Goal: Transaction & Acquisition: Purchase product/service

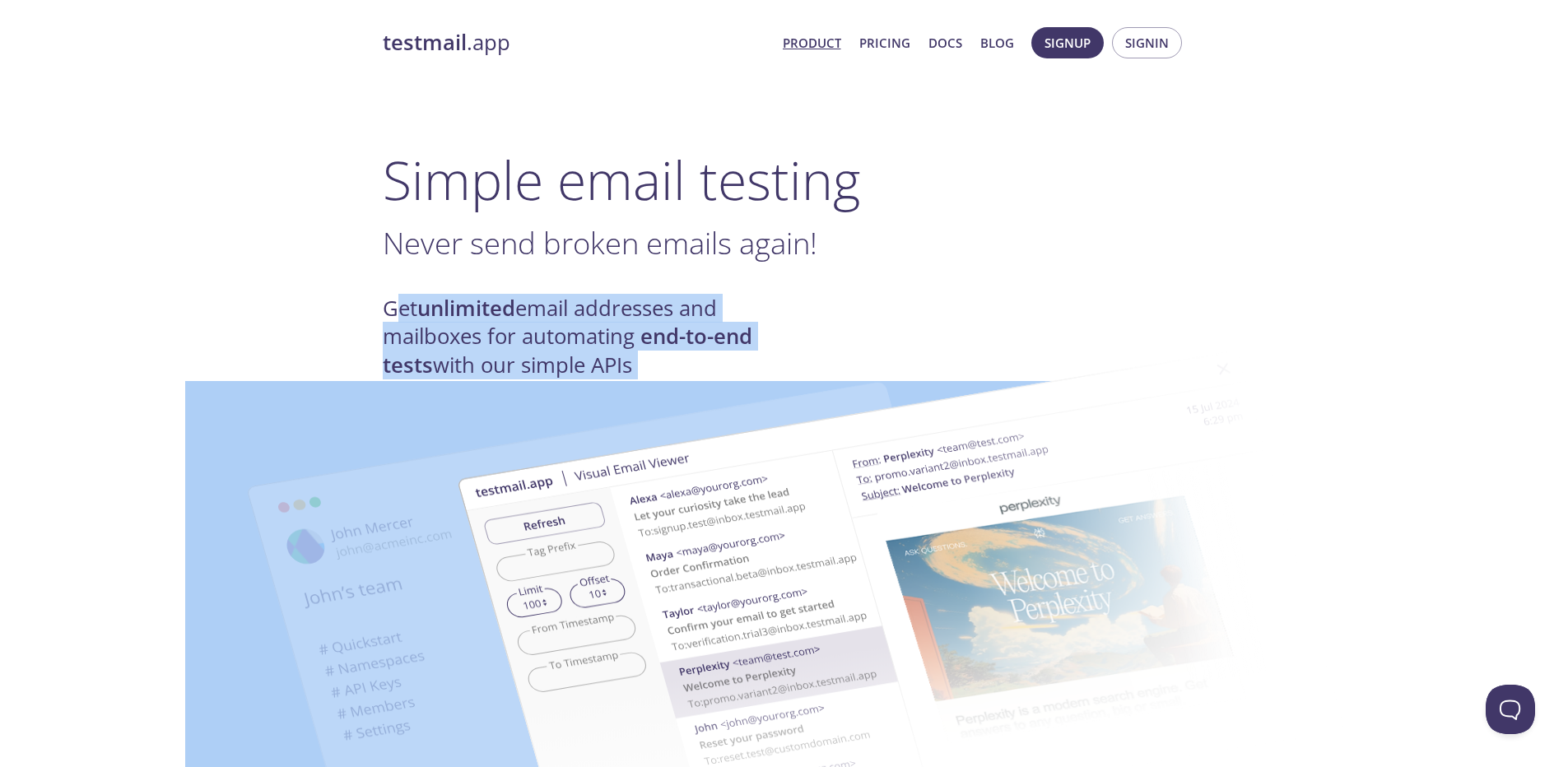
drag, startPoint x: 400, startPoint y: 310, endPoint x: 672, endPoint y: 376, distance: 279.9
click at [837, 296] on div "Get unlimited email addresses and mailboxes for automating end-to-end tests wit…" at bounding box center [785, 337] width 804 height 85
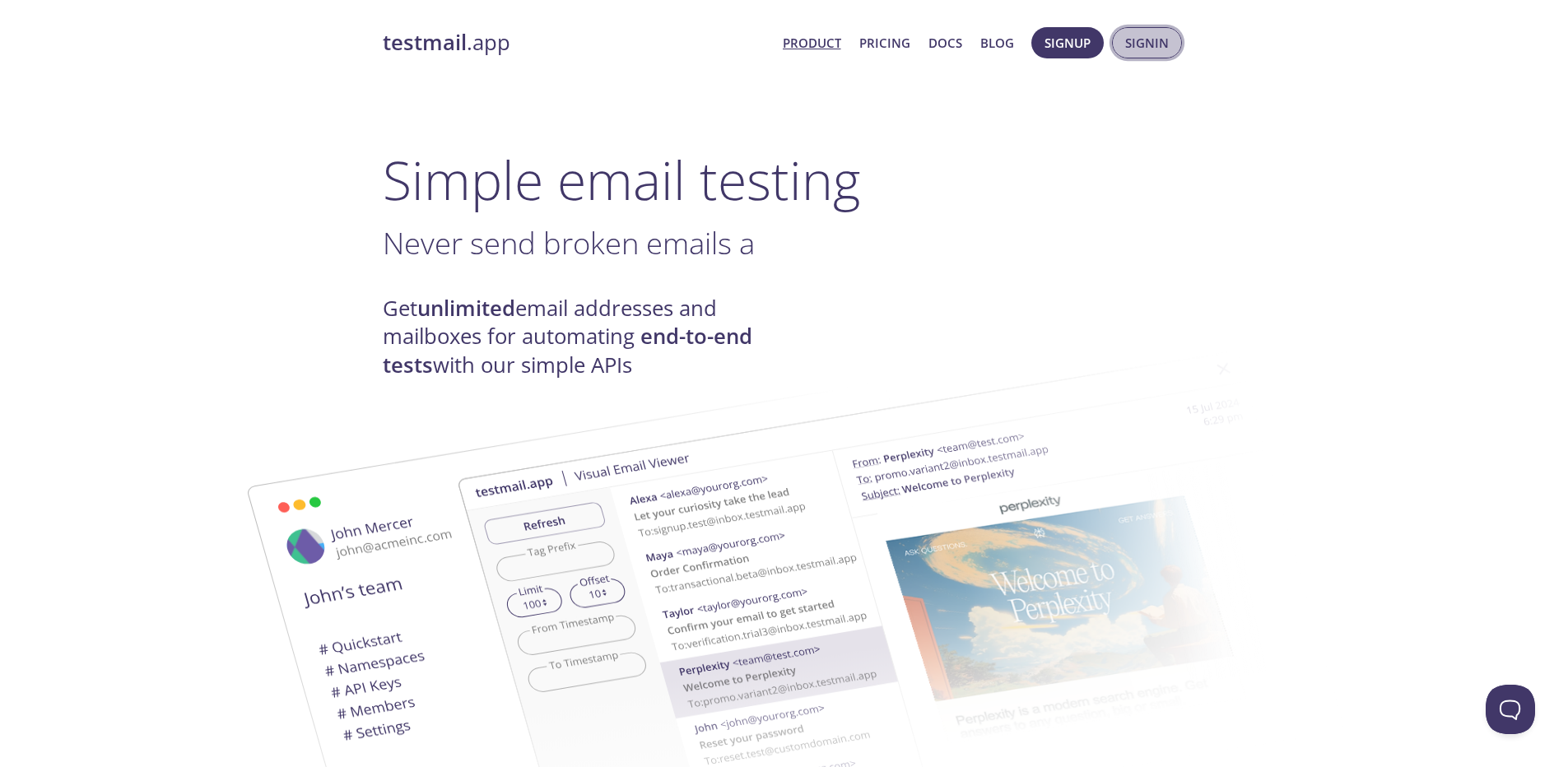
click at [1123, 50] on button "Signin" at bounding box center [1147, 42] width 70 height 31
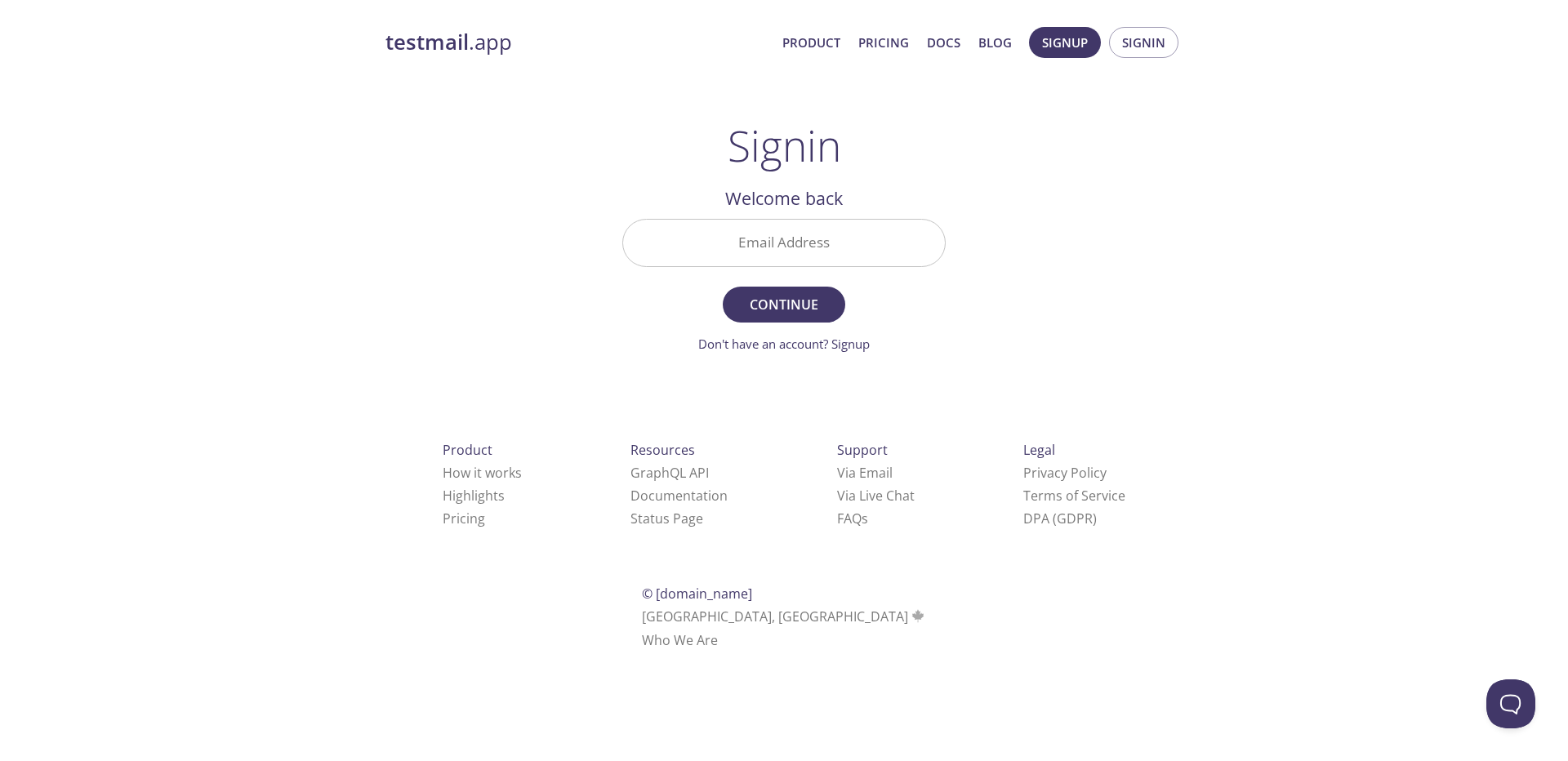
click at [802, 244] on input "Email Address" at bounding box center [784, 243] width 322 height 47
type input "[EMAIL_ADDRESS][DOMAIN_NAME]"
click at [788, 309] on span "Continue" at bounding box center [784, 305] width 87 height 23
drag, startPoint x: 1051, startPoint y: 59, endPoint x: 1054, endPoint y: 50, distance: 9.5
click at [1054, 50] on span "Signup Signin" at bounding box center [1104, 42] width 157 height 39
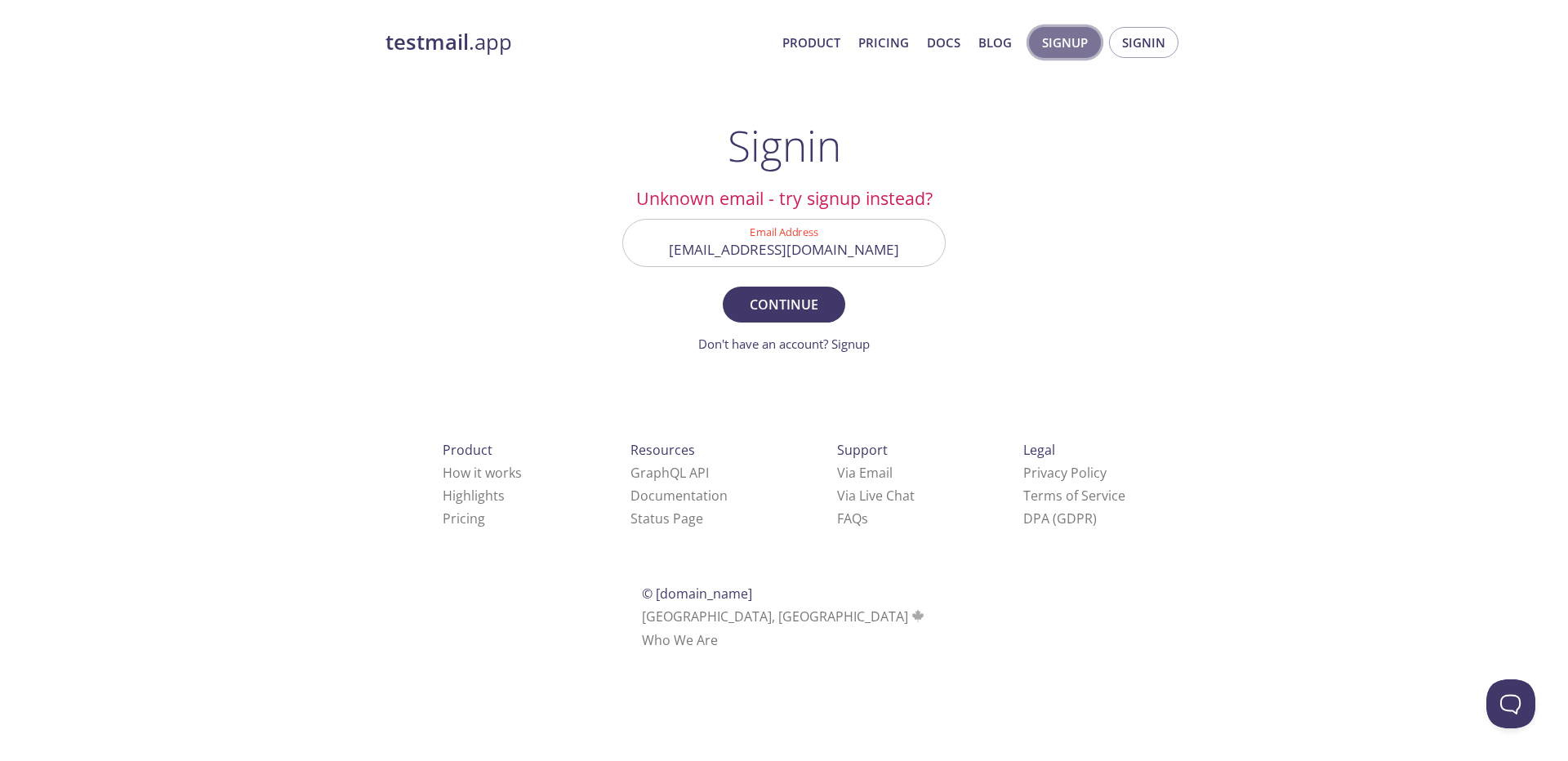
click at [1054, 50] on span "Signup" at bounding box center [1065, 42] width 46 height 21
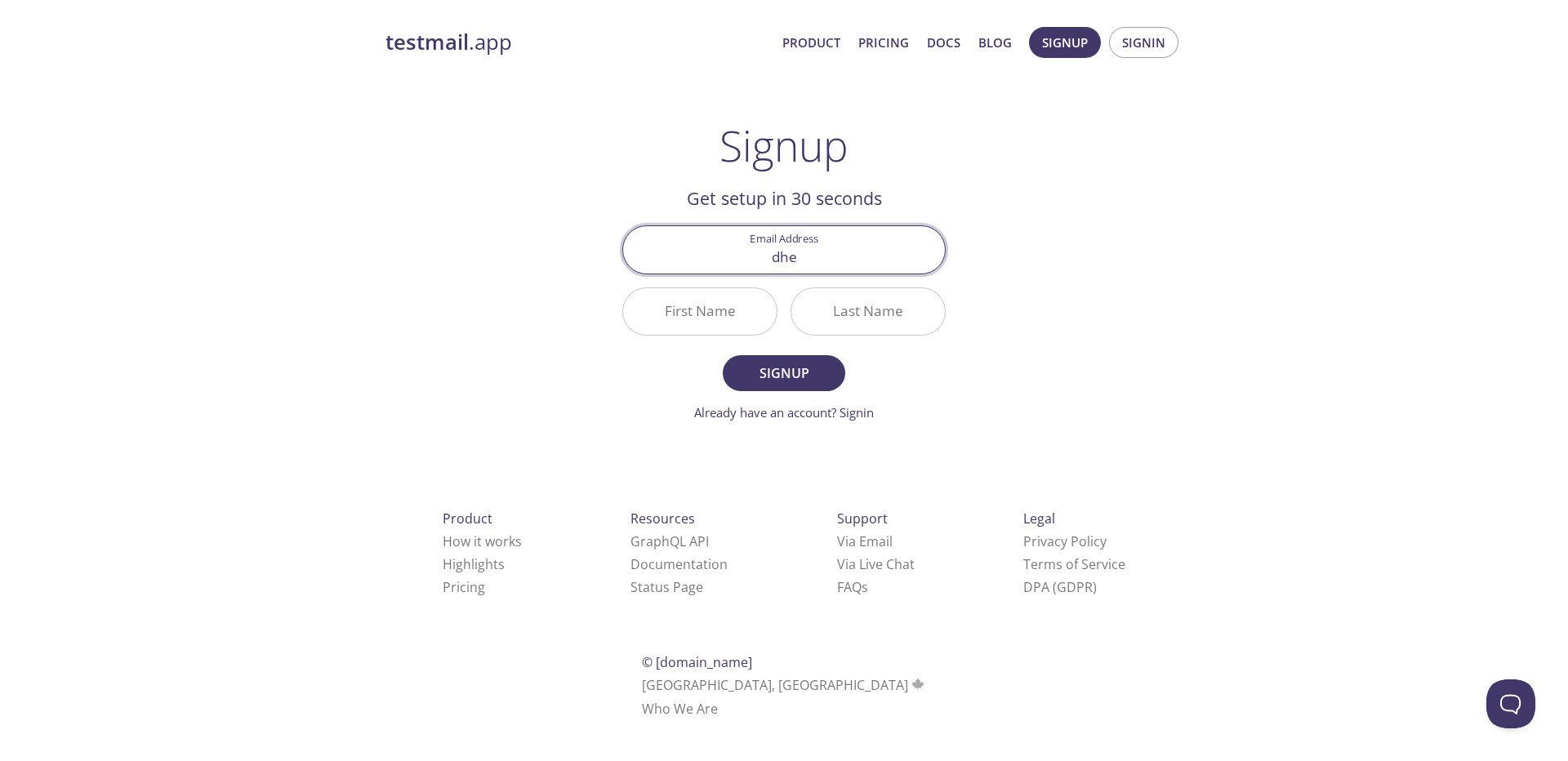
type input "[EMAIL_ADDRESS][DOMAIN_NAME]"
click at [723, 323] on input "First Name" at bounding box center [700, 311] width 154 height 47
type input "Dheena"
click at [787, 378] on span "Signup" at bounding box center [784, 373] width 87 height 23
click at [850, 320] on input "Last Name Required" at bounding box center [868, 311] width 154 height 47
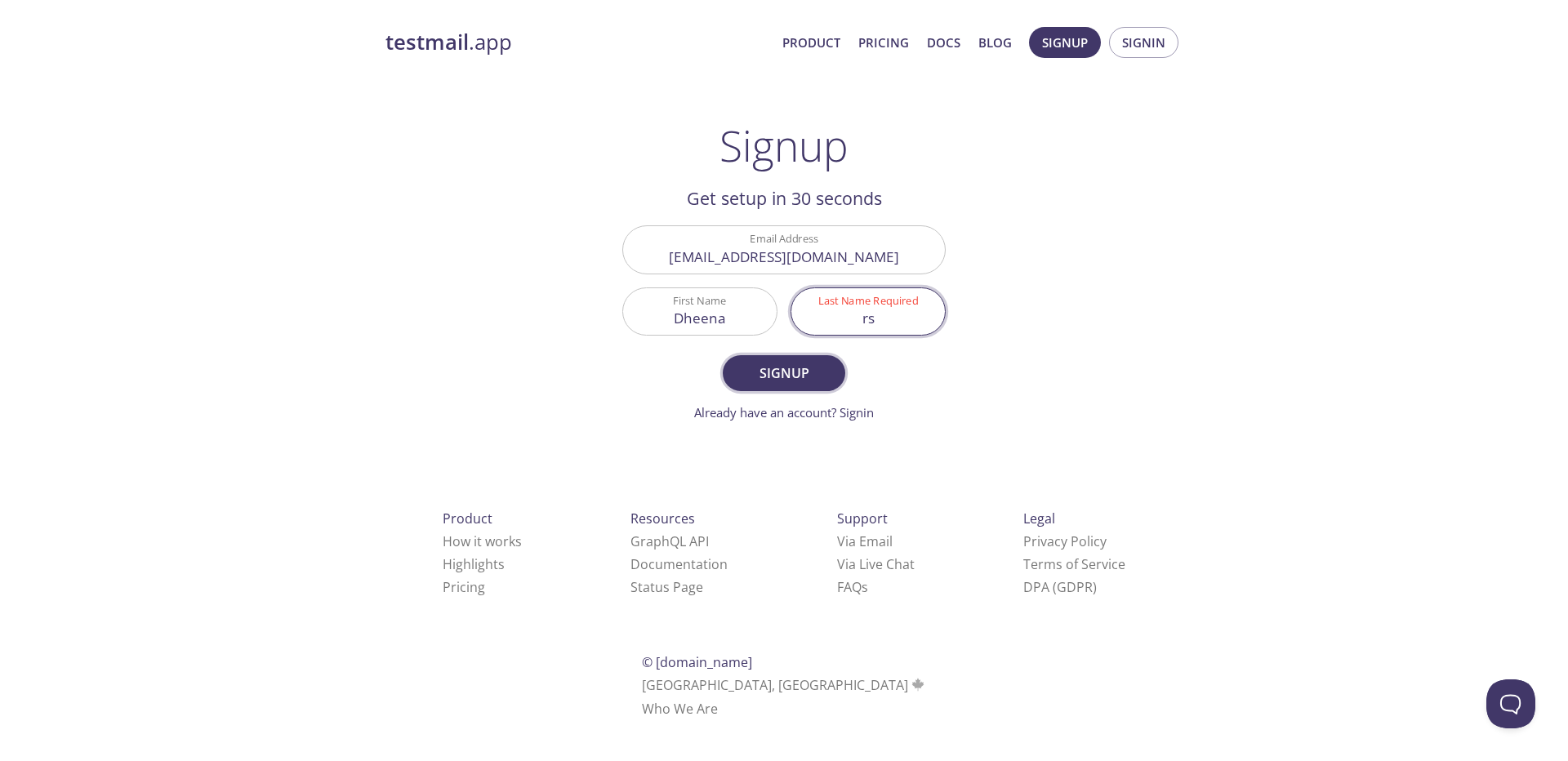
type input "rs"
click at [780, 378] on span "Signup" at bounding box center [784, 373] width 87 height 23
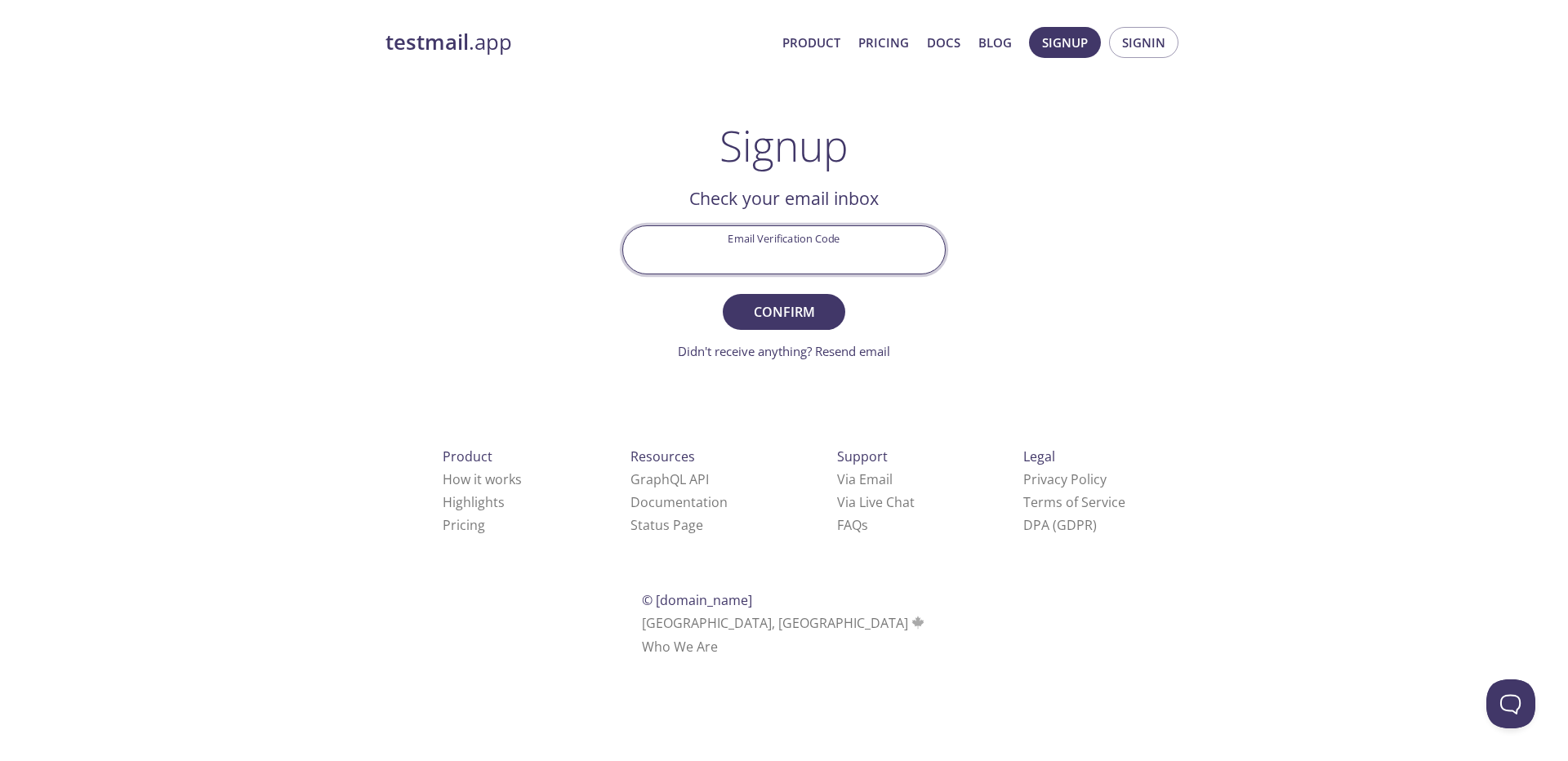
click at [774, 252] on input "Email Verification Code" at bounding box center [784, 249] width 322 height 47
paste input "4FGFK9D"
type input "4FGFK9D"
click at [778, 294] on button "Confirm" at bounding box center [784, 312] width 123 height 36
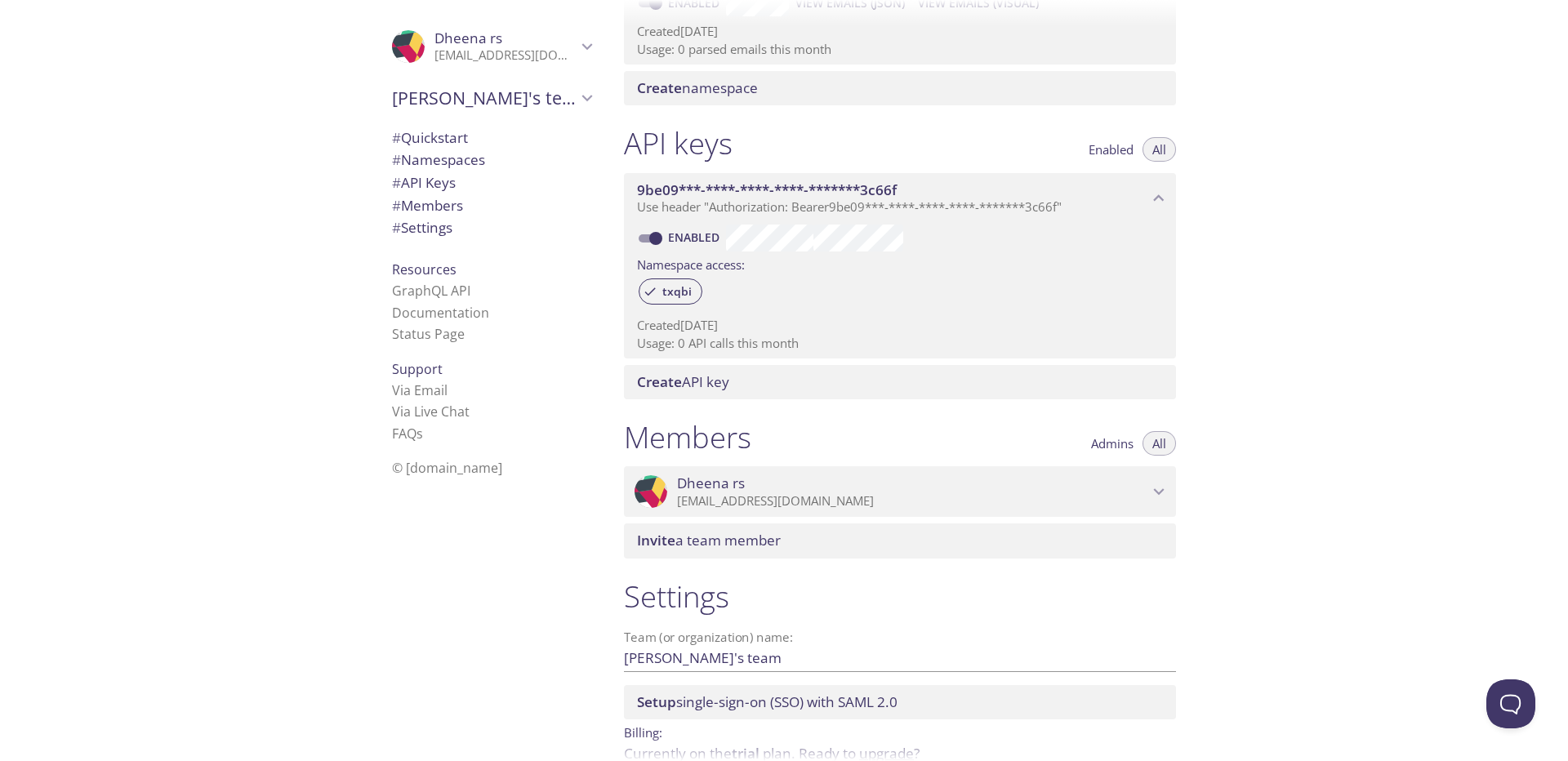
scroll to position [400, 0]
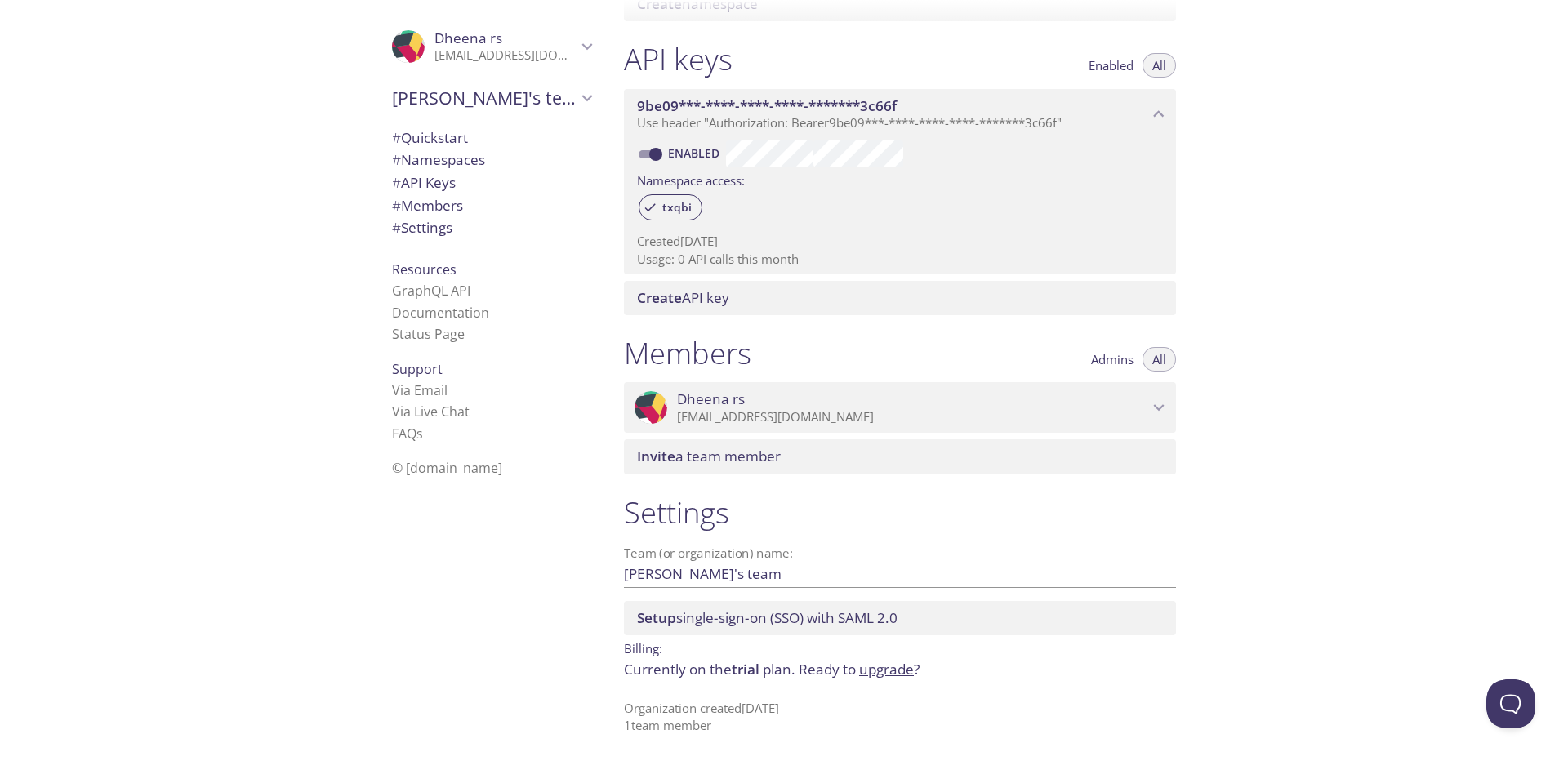
click at [691, 661] on p "Currently on the trial plan. Ready to upgrade ?" at bounding box center [900, 670] width 552 height 21
click at [441, 146] on span "# Quickstart" at bounding box center [430, 137] width 76 height 19
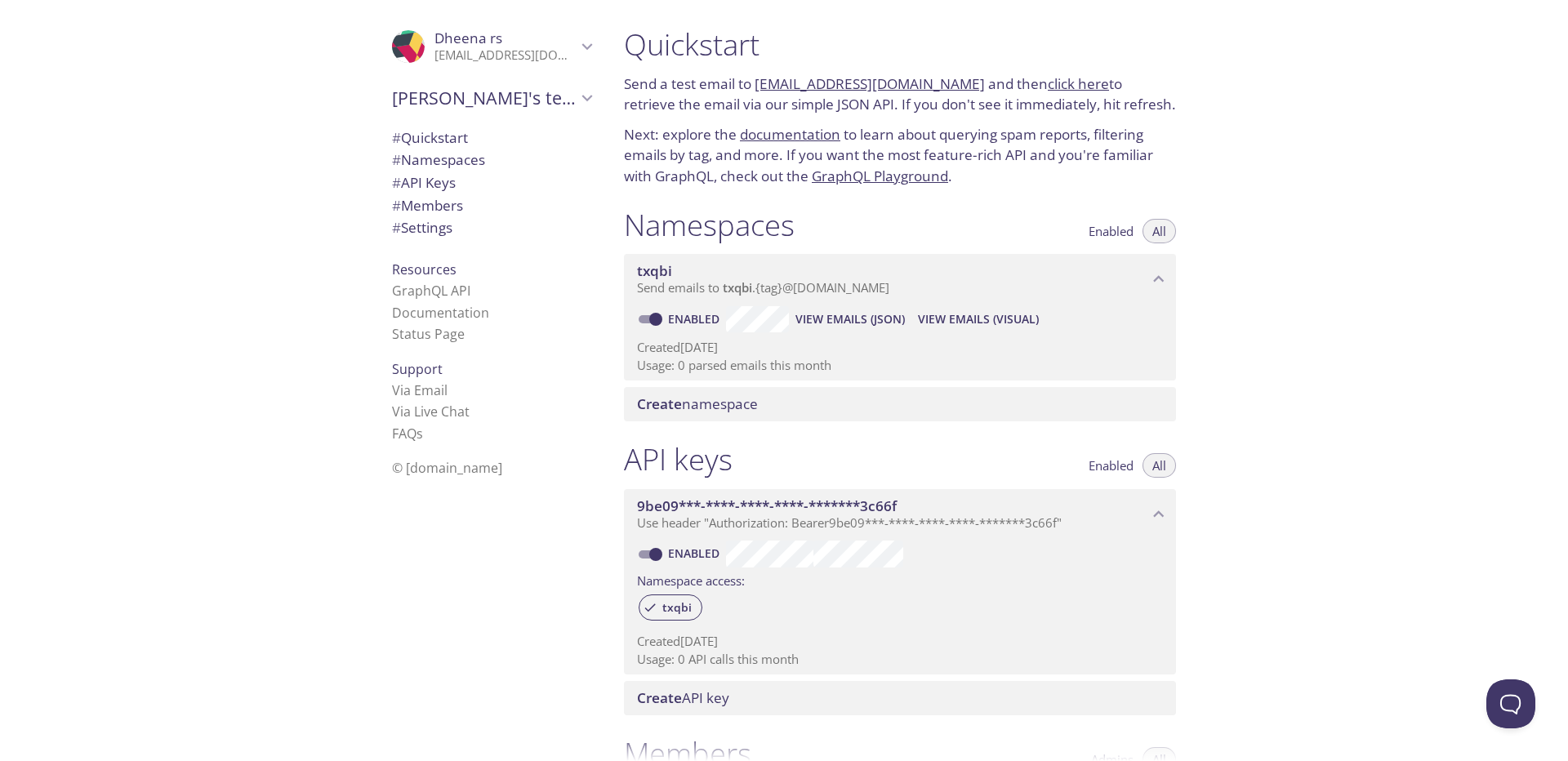
click at [829, 97] on p "Send a test email to [EMAIL_ADDRESS][DOMAIN_NAME] and then click here to retrie…" at bounding box center [900, 94] width 552 height 42
click at [931, 130] on p "Next: explore the documentation to learn about querying spam reports, filtering…" at bounding box center [900, 155] width 552 height 63
click at [980, 120] on div "Quickstart Send a test email to [EMAIL_ADDRESS][DOMAIN_NAME] and then click her…" at bounding box center [900, 106] width 578 height 180
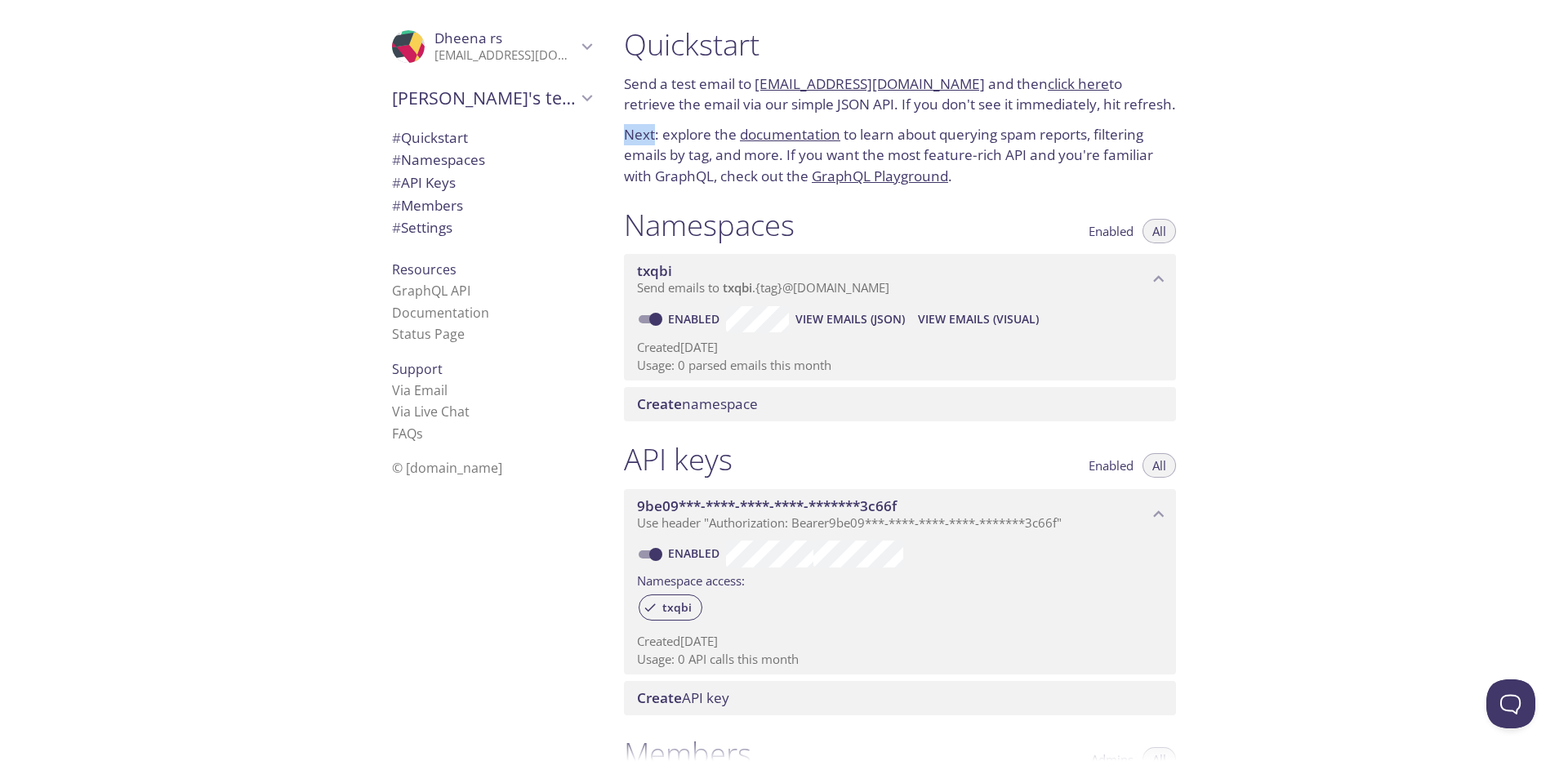
click at [980, 120] on div "Quickstart Send a test email to [EMAIL_ADDRESS][DOMAIN_NAME] and then click her…" at bounding box center [900, 106] width 578 height 180
click at [941, 127] on p "Next: explore the documentation to learn about querying spam reports, filtering…" at bounding box center [900, 155] width 552 height 63
click at [997, 171] on p "Next: explore the documentation to learn about querying spam reports, filtering…" at bounding box center [900, 155] width 552 height 63
click at [941, 328] on span "View Emails (Visual)" at bounding box center [978, 319] width 121 height 19
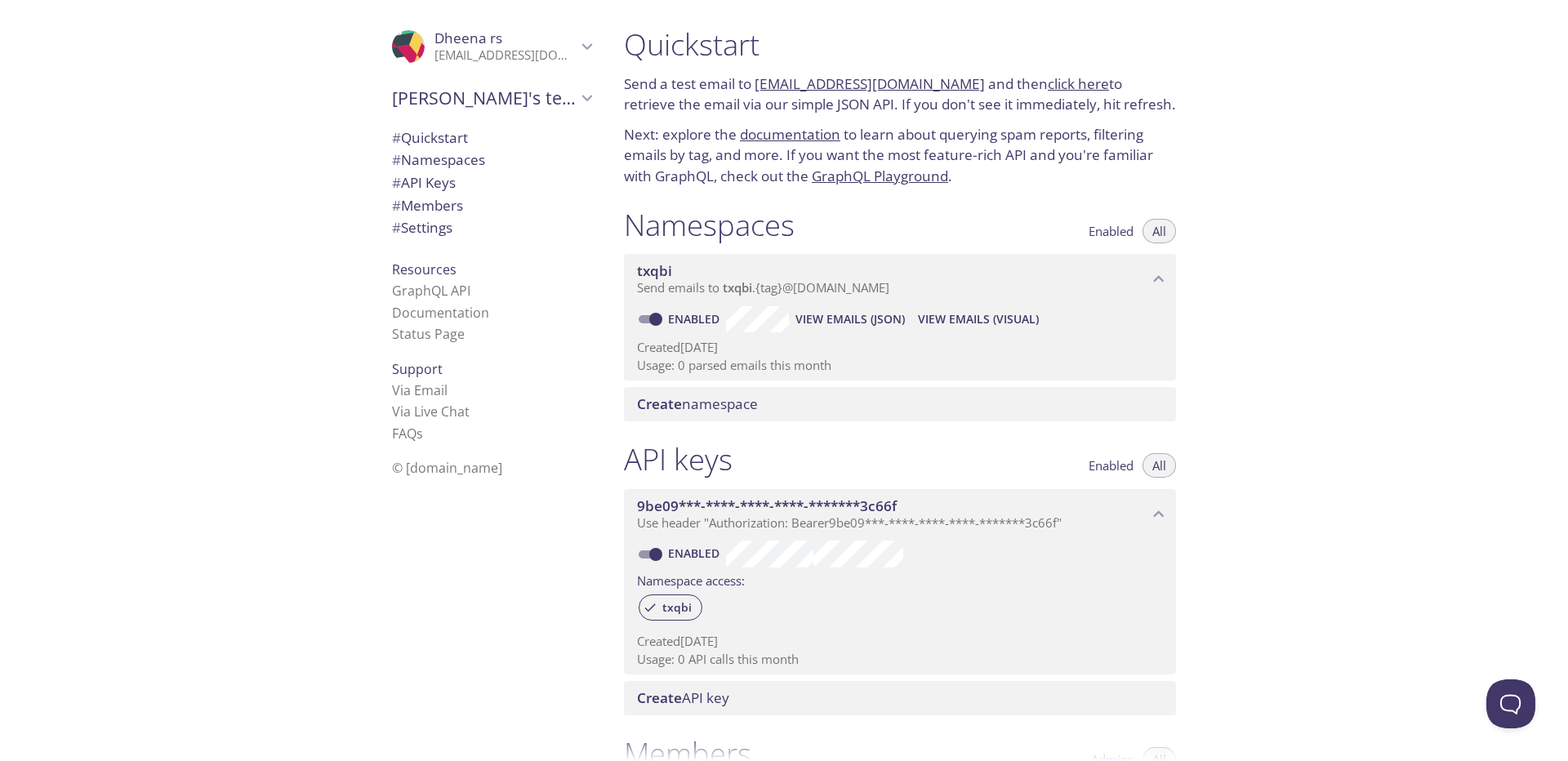
drag, startPoint x: 754, startPoint y: 87, endPoint x: 950, endPoint y: 89, distance: 196.0
click at [950, 89] on p "Send a test email to [EMAIL_ADDRESS][DOMAIN_NAME] and then click here to retrie…" at bounding box center [900, 94] width 552 height 42
copy p "[EMAIL_ADDRESS][DOMAIN_NAME]"
click at [980, 316] on span "View Emails (Visual)" at bounding box center [978, 319] width 121 height 19
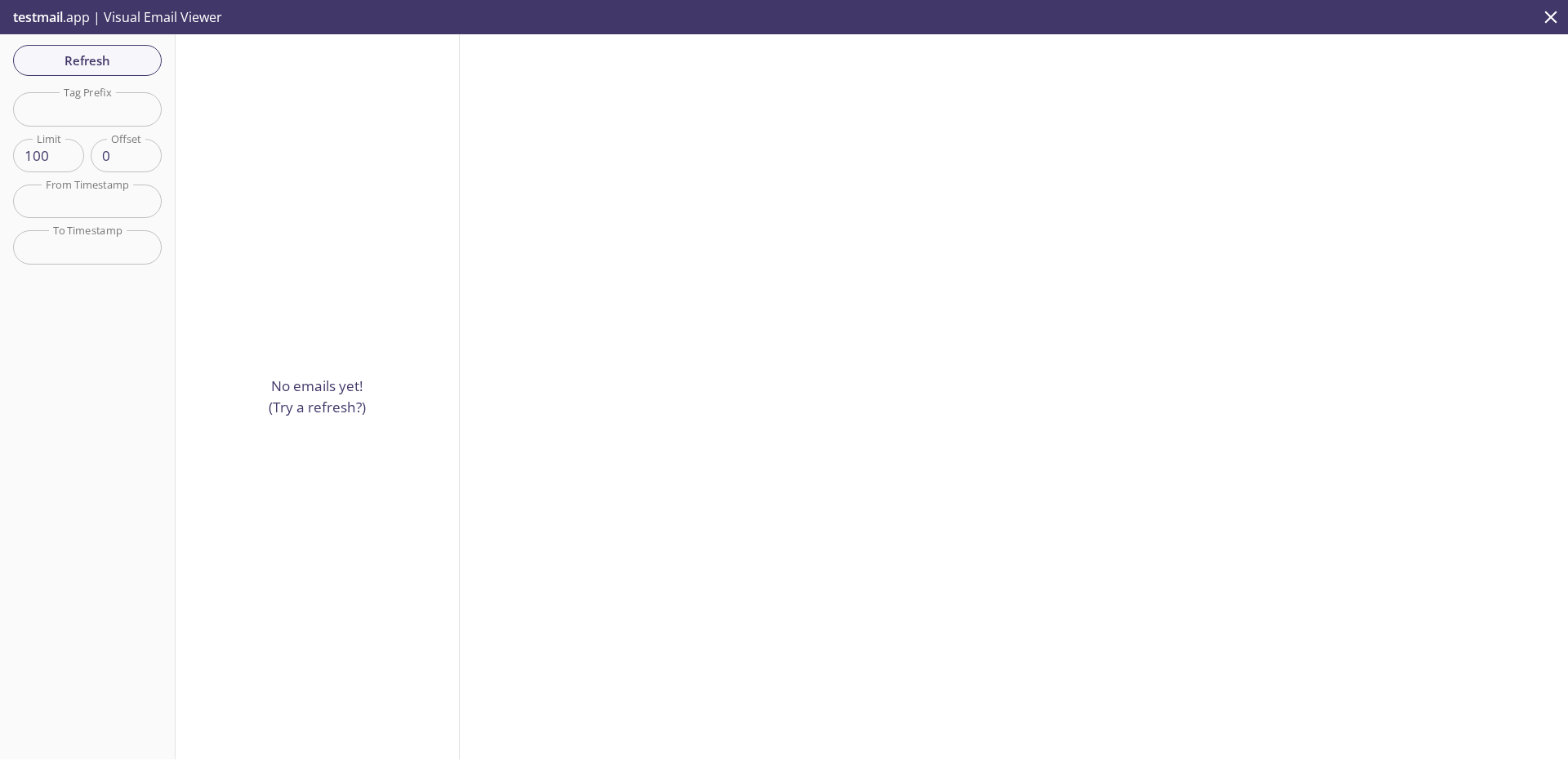
click at [323, 401] on p "No emails yet! (Try a refresh?)" at bounding box center [317, 396] width 97 height 42
click at [88, 62] on span "Refresh" at bounding box center [88, 60] width 123 height 21
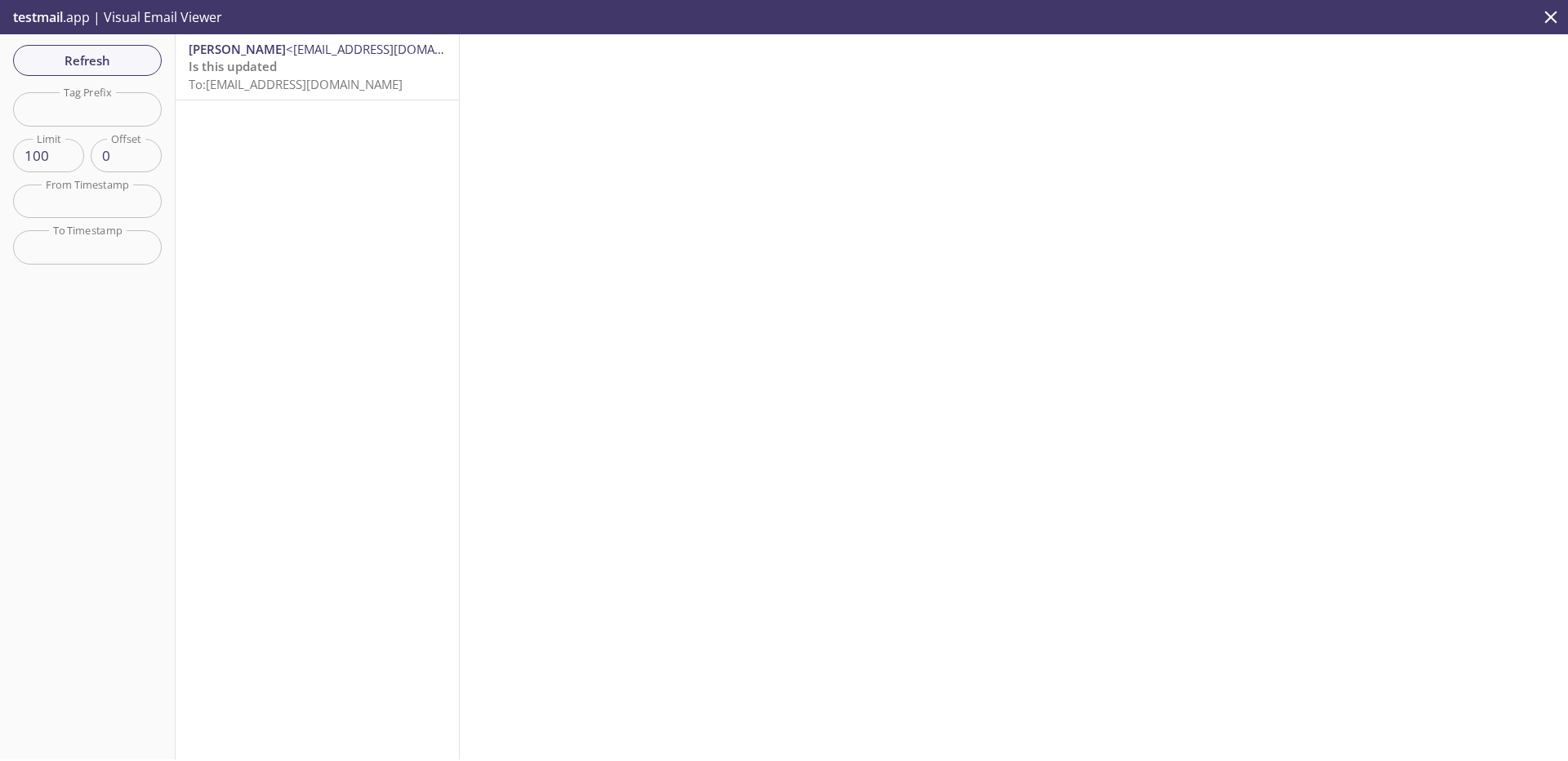
click at [343, 55] on span "<[EMAIL_ADDRESS][DOMAIN_NAME]>" at bounding box center [391, 49] width 211 height 16
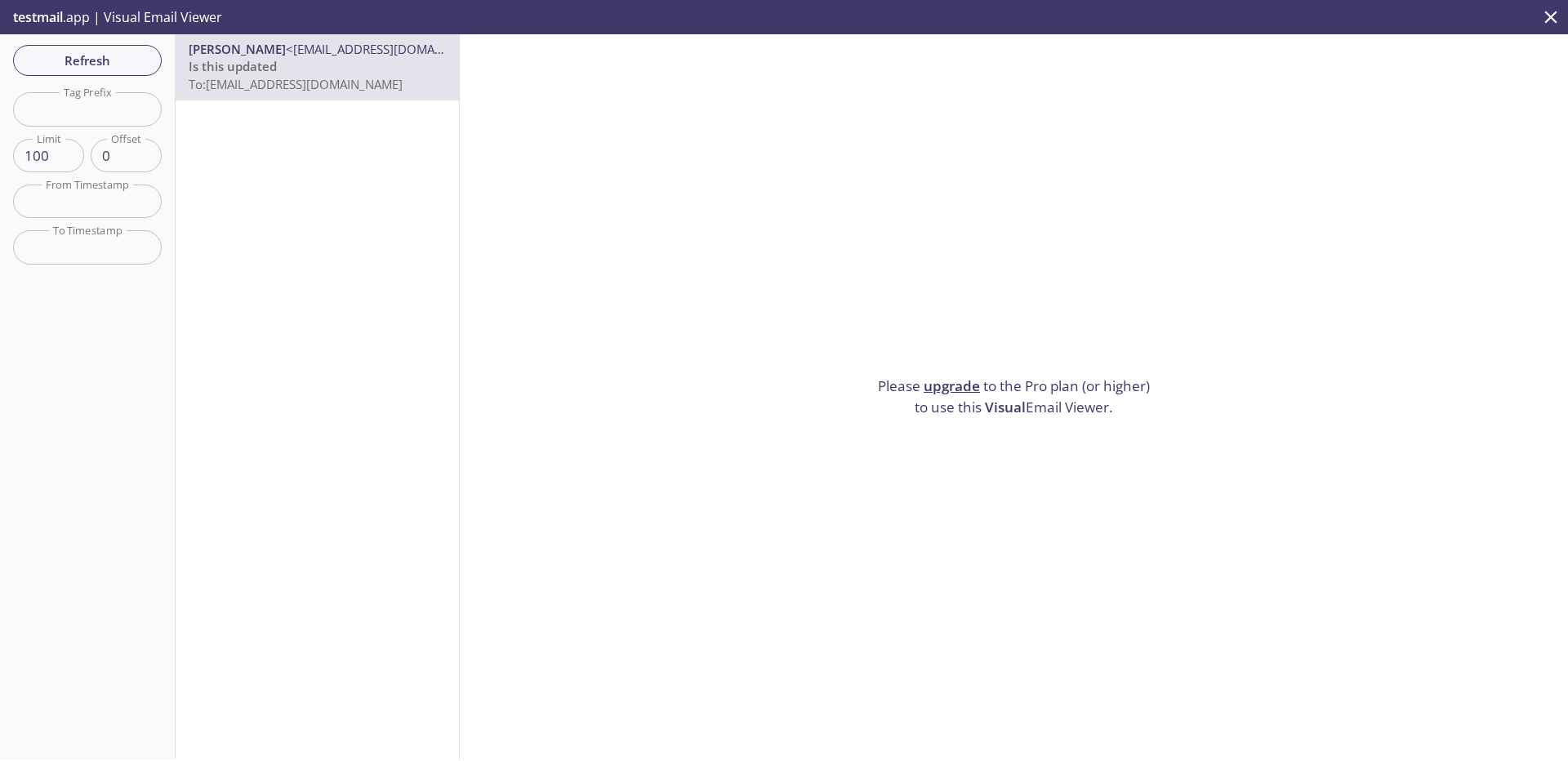
click at [987, 398] on span "Visual" at bounding box center [1005, 407] width 41 height 19
click at [1060, 401] on p "Please upgrade to the Pro plan (or higher) to use this Visual Email Viewer." at bounding box center [1014, 396] width 285 height 42
click at [1002, 398] on span "Visual" at bounding box center [1005, 407] width 41 height 19
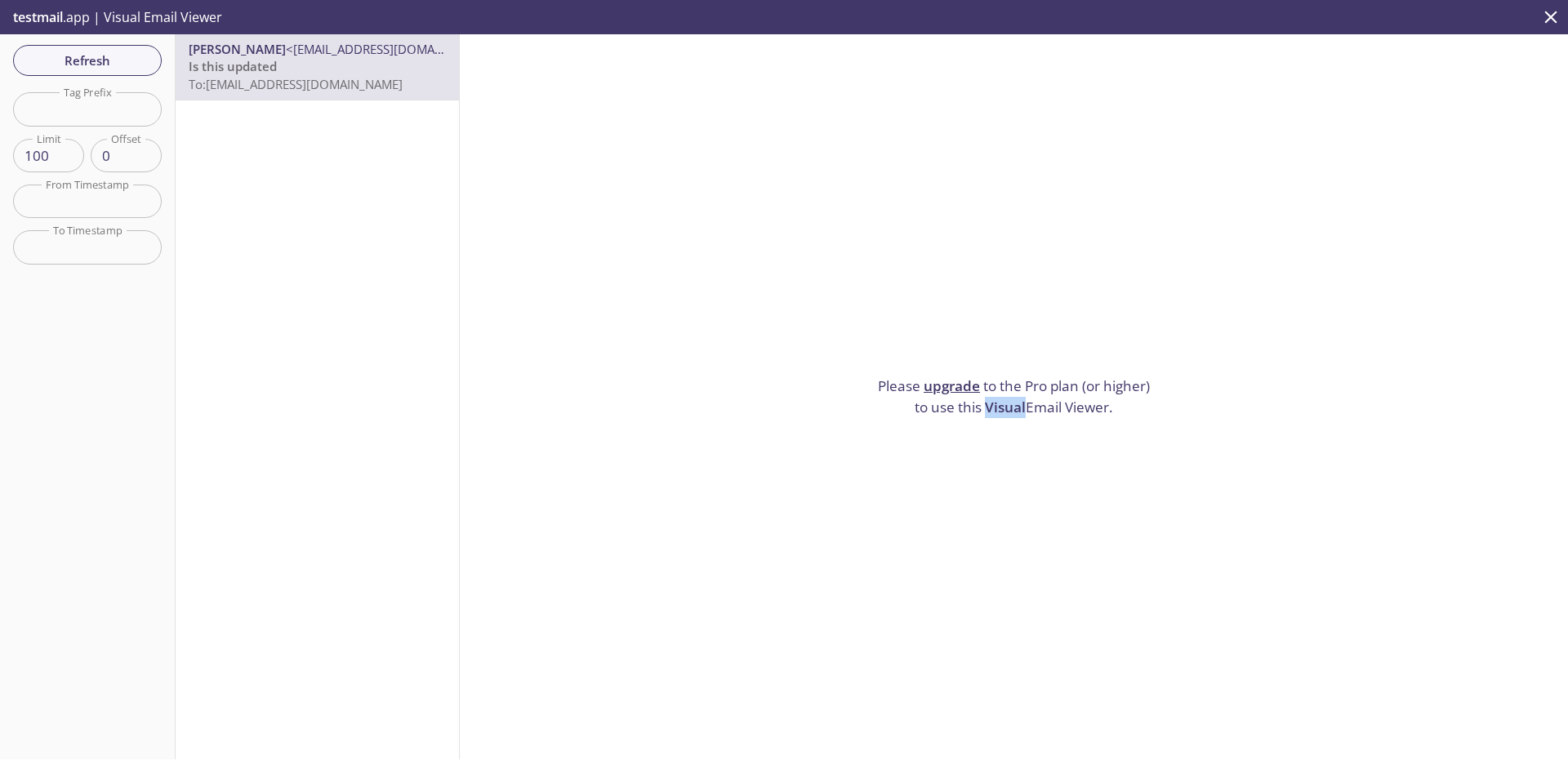
click at [1002, 398] on span "Visual" at bounding box center [1005, 407] width 41 height 19
click at [951, 400] on p "Please upgrade to the Pro plan (or higher) to use this Visual Email Viewer." at bounding box center [1014, 396] width 285 height 42
click at [942, 377] on link "upgrade" at bounding box center [952, 385] width 57 height 19
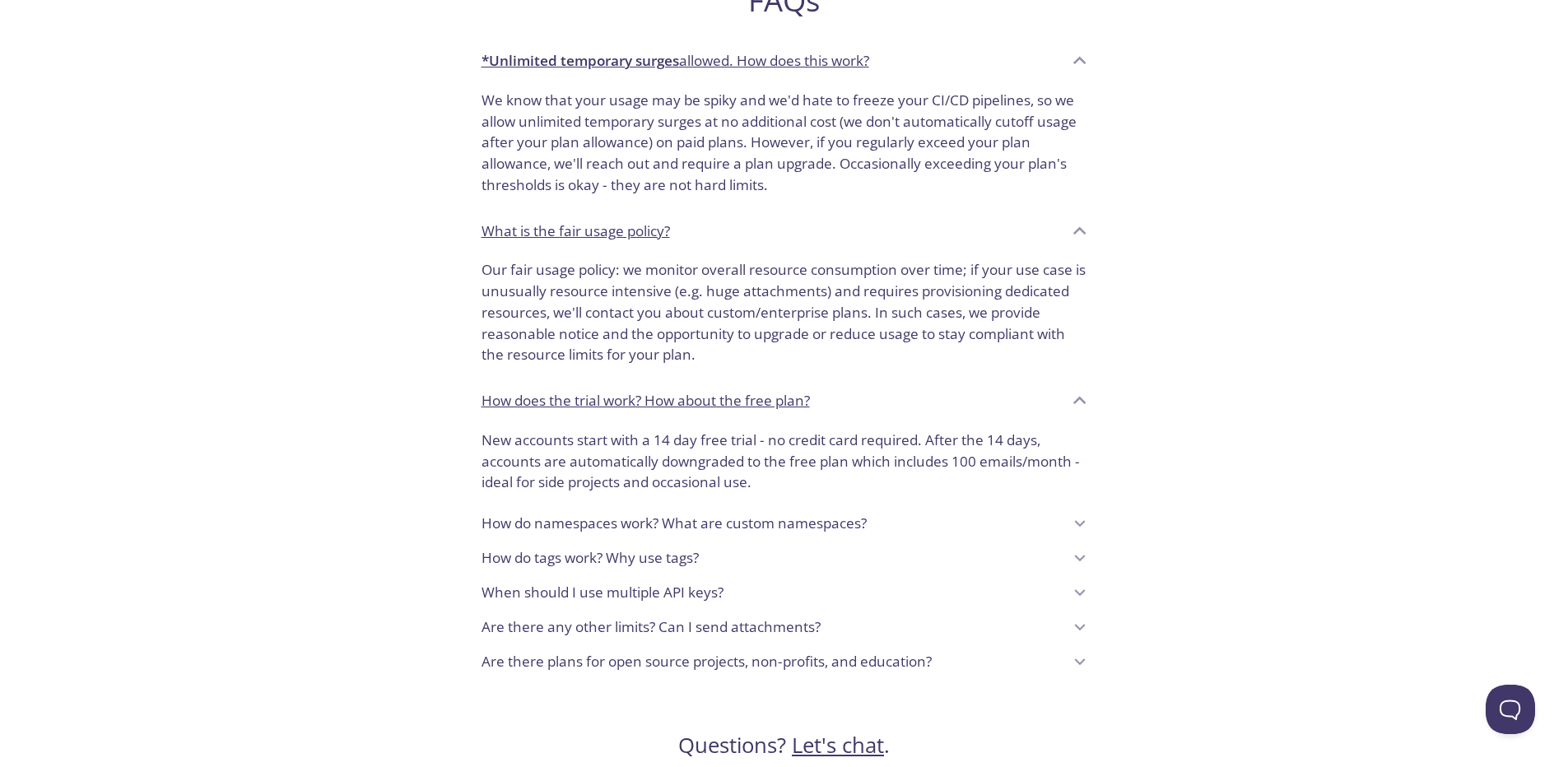
scroll to position [1329, 0]
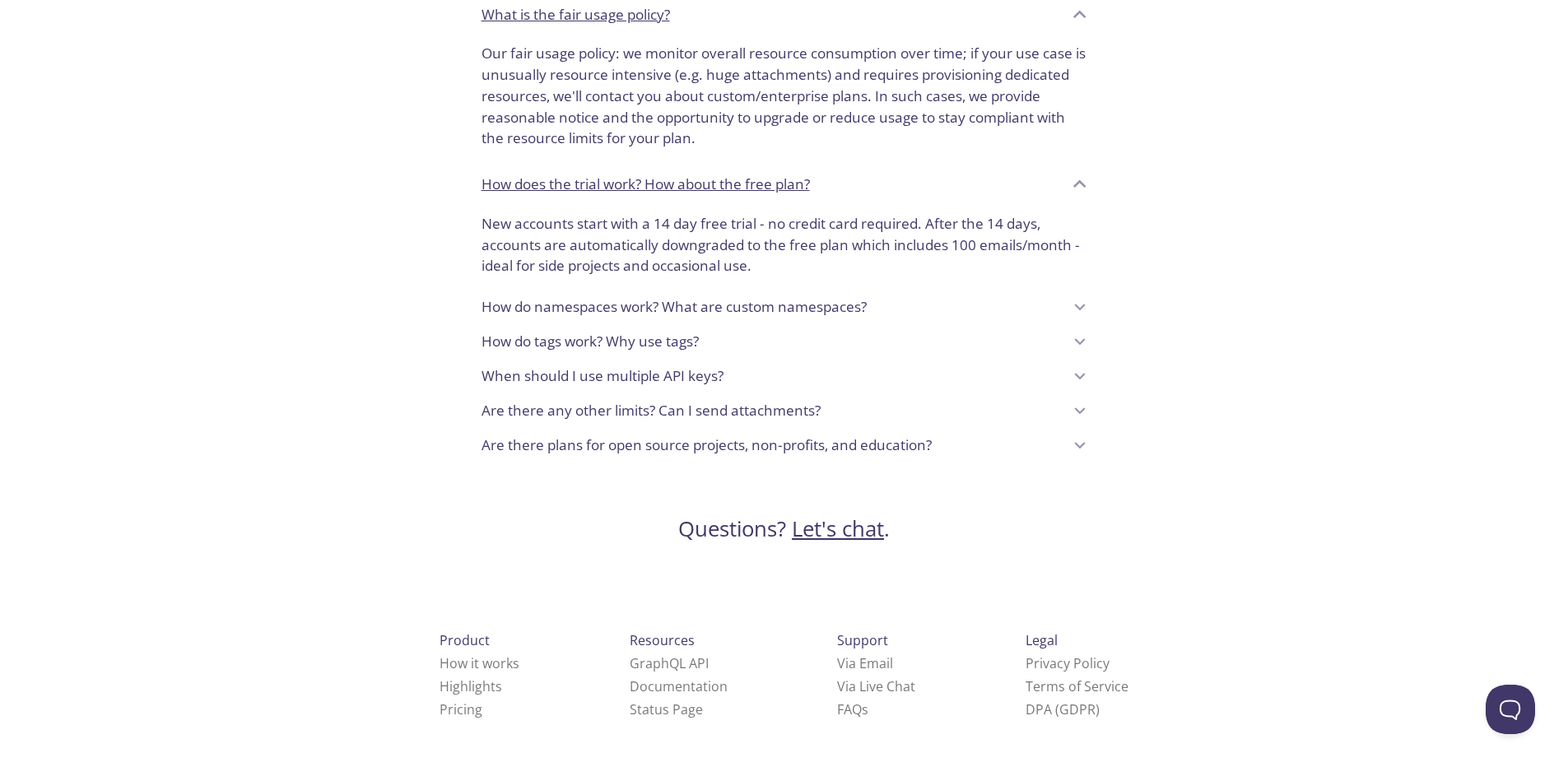
click at [821, 523] on link "Let's chat" at bounding box center [837, 529] width 92 height 29
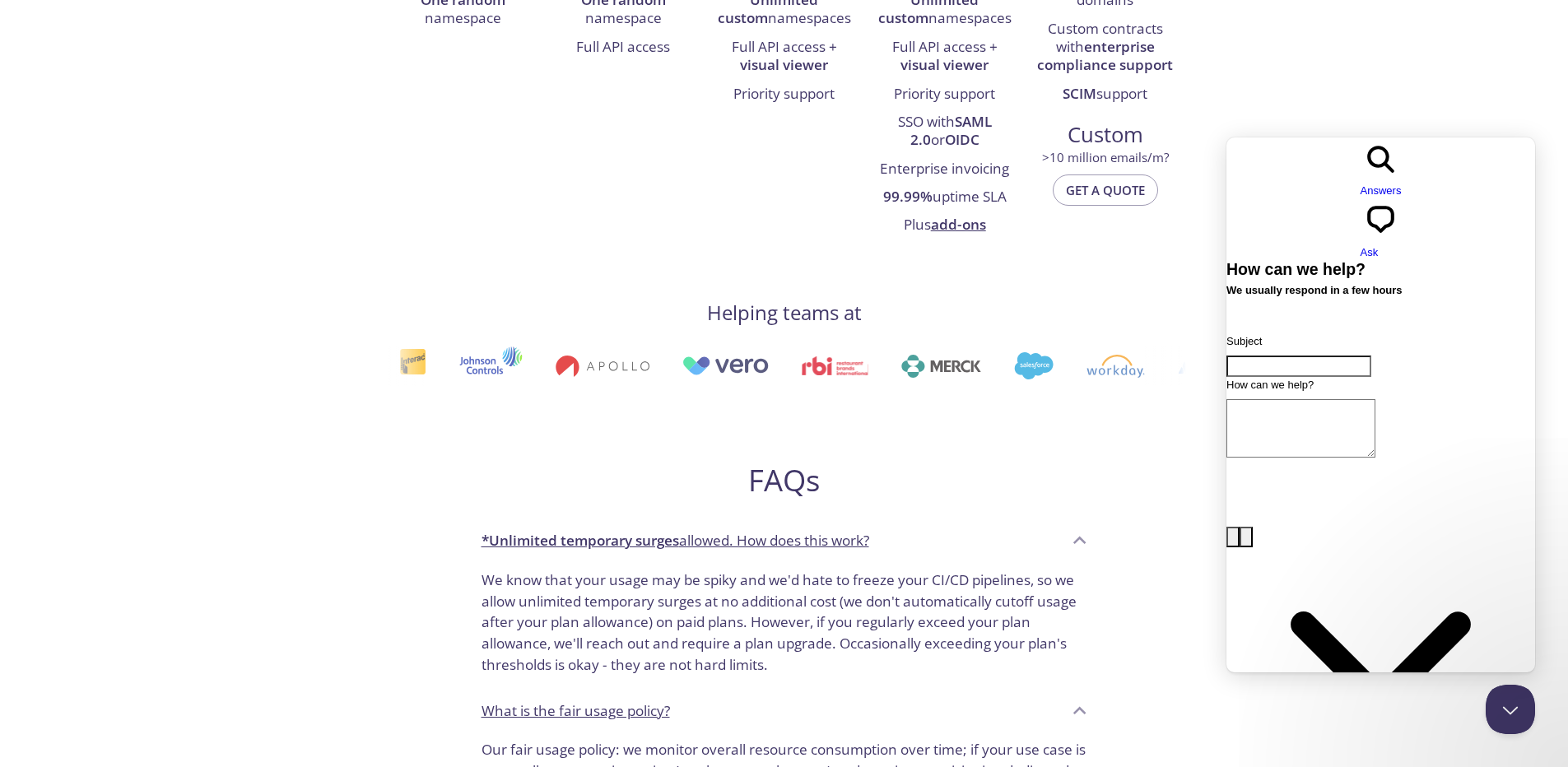
scroll to position [0, 0]
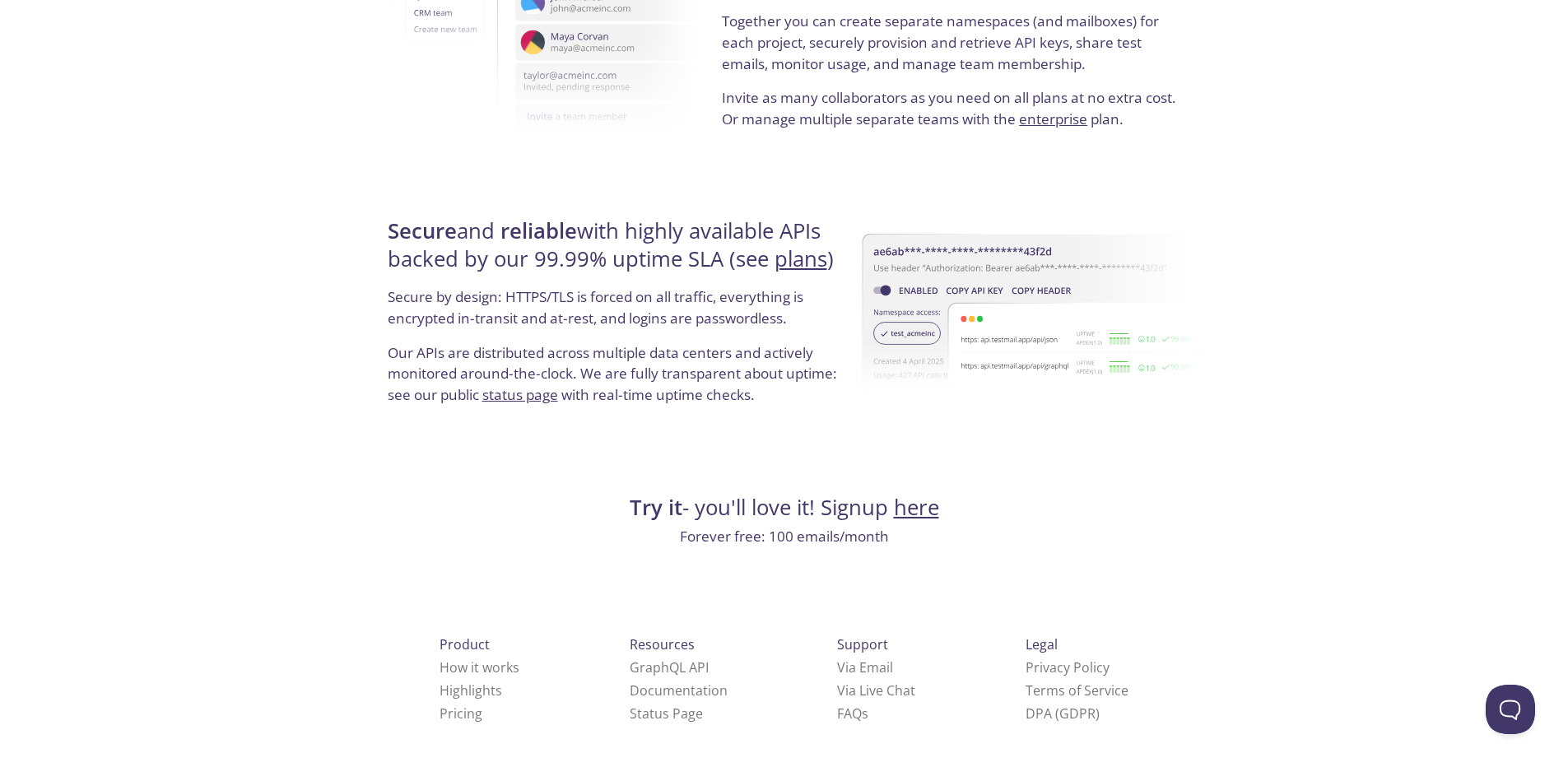
scroll to position [2998, 0]
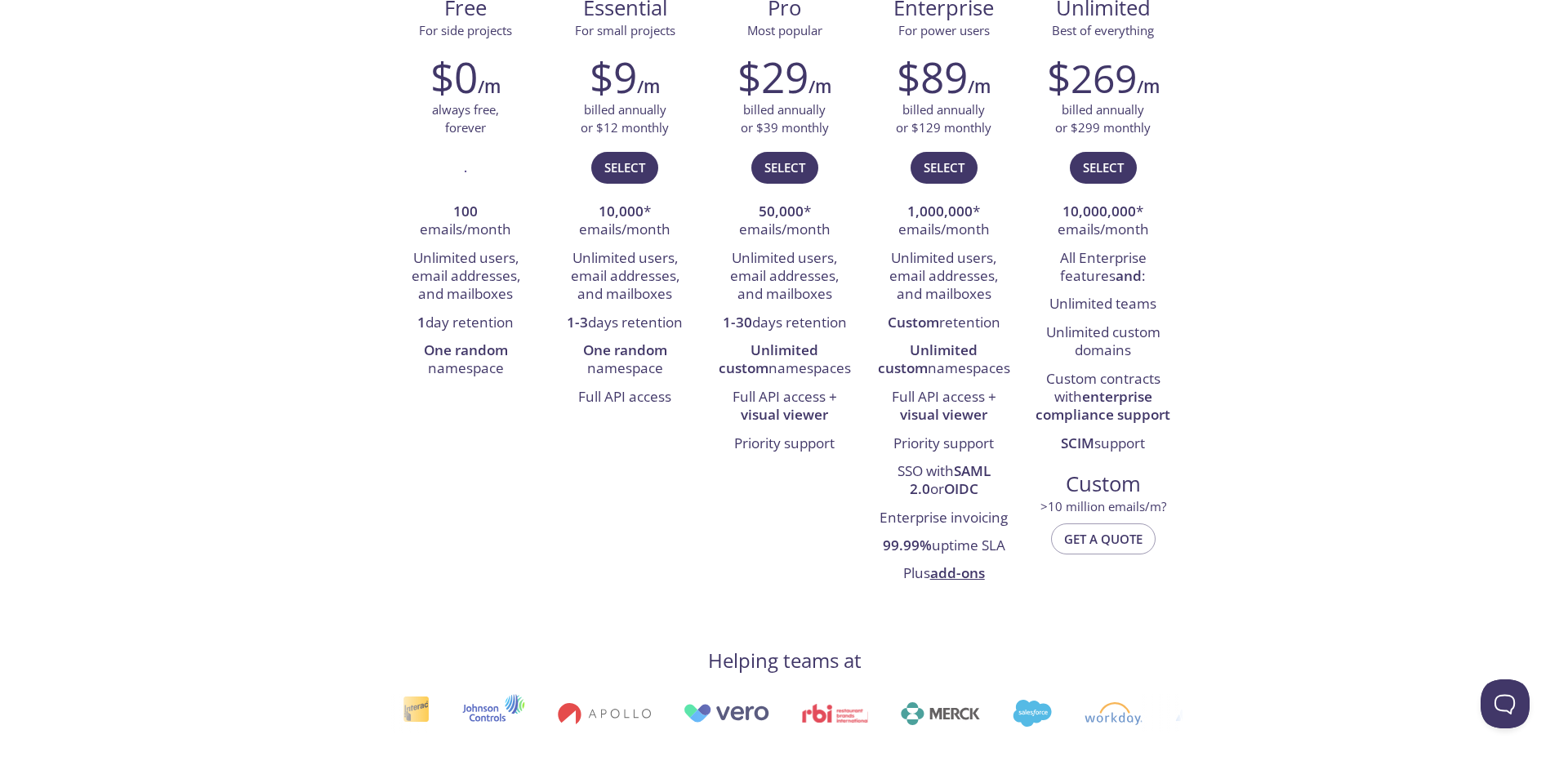
scroll to position [276, 0]
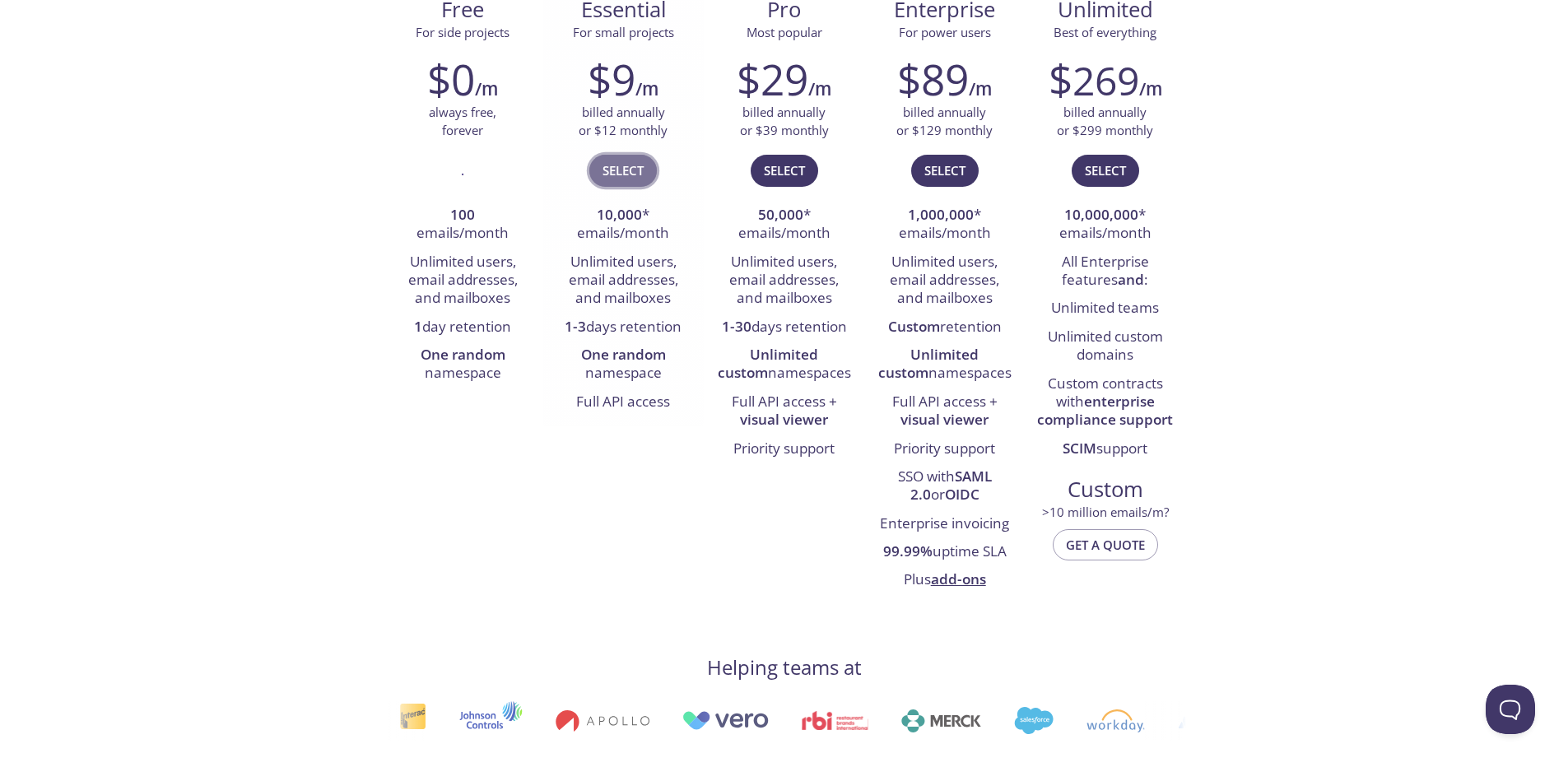
click at [626, 174] on span "Select" at bounding box center [623, 170] width 41 height 21
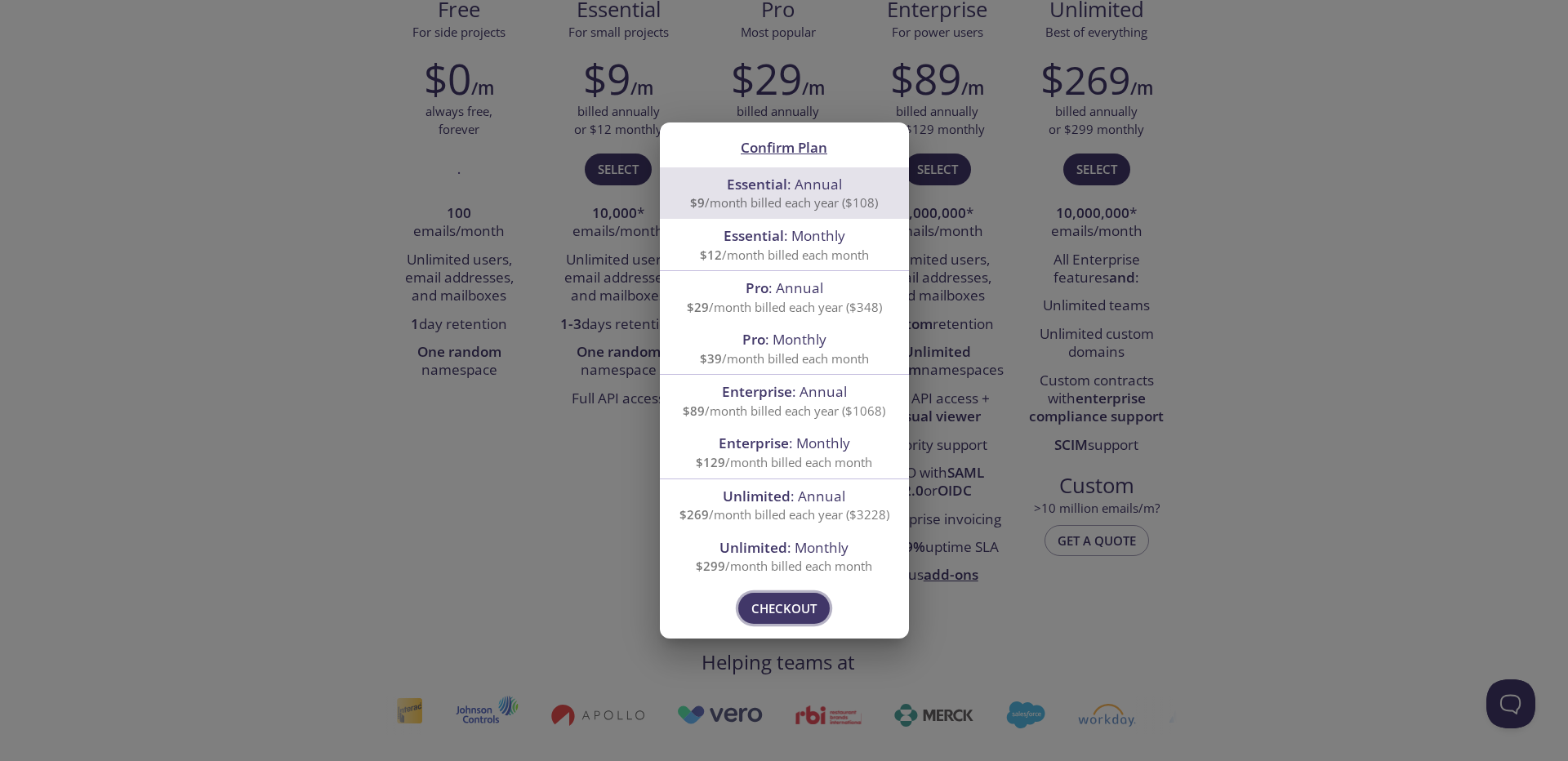
click at [793, 606] on span "Checkout" at bounding box center [784, 608] width 65 height 21
